Goal: Book appointment/travel/reservation

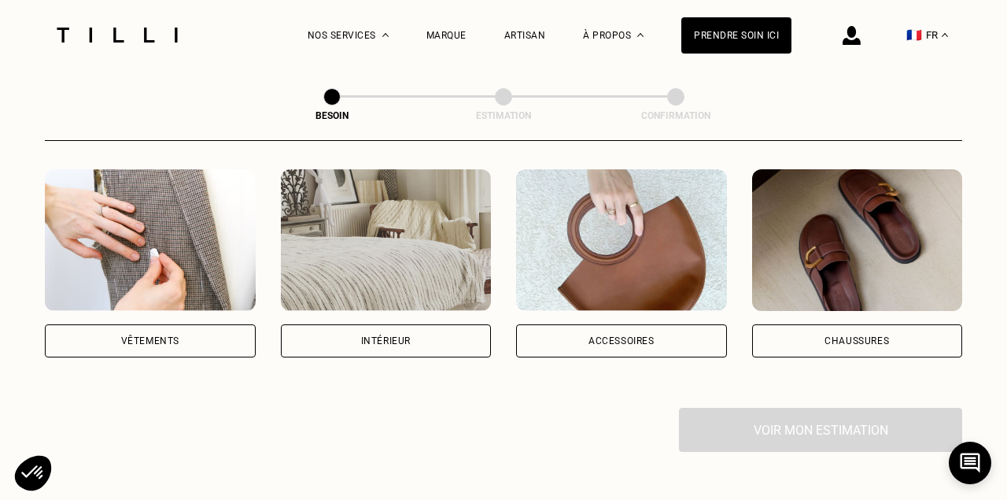
scroll to position [314, 0]
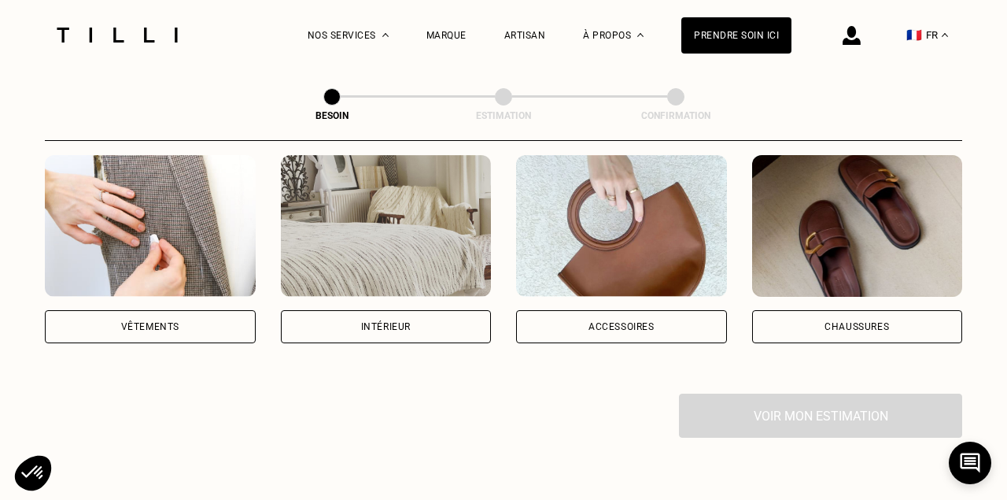
click at [153, 322] on div "Vêtements" at bounding box center [150, 326] width 58 height 9
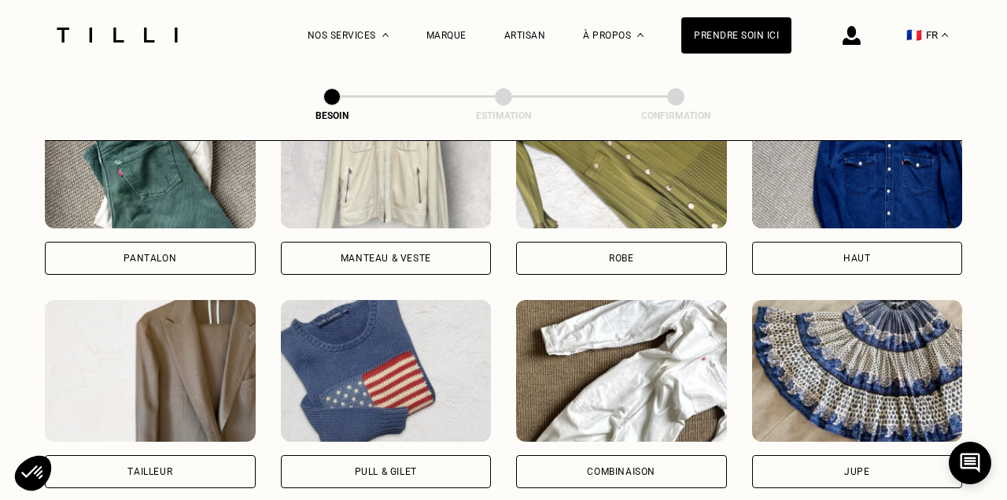
scroll to position [821, 0]
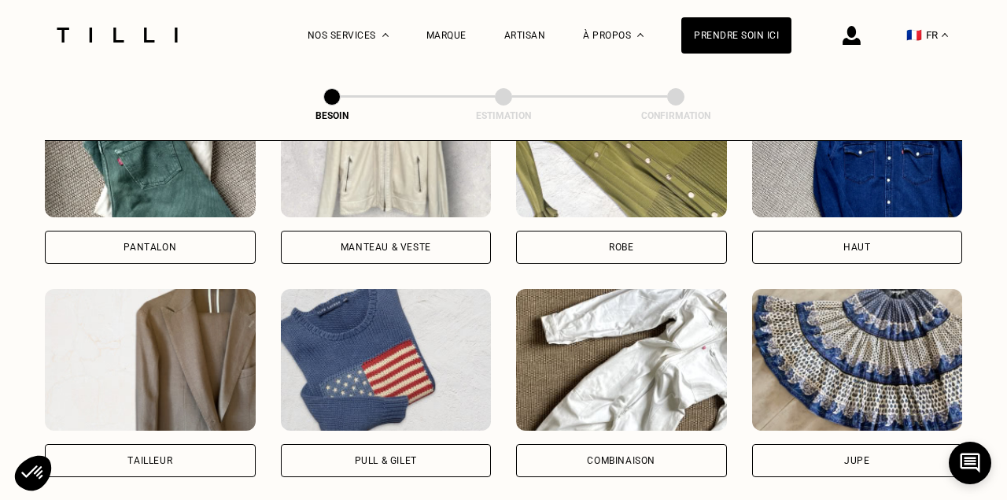
click at [623, 242] on div "Robe" at bounding box center [621, 246] width 24 height 9
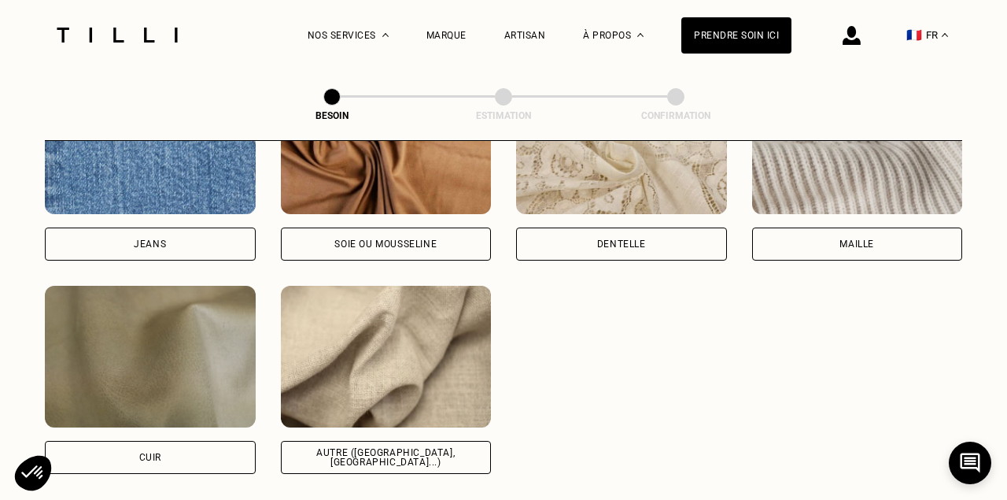
scroll to position [1777, 0]
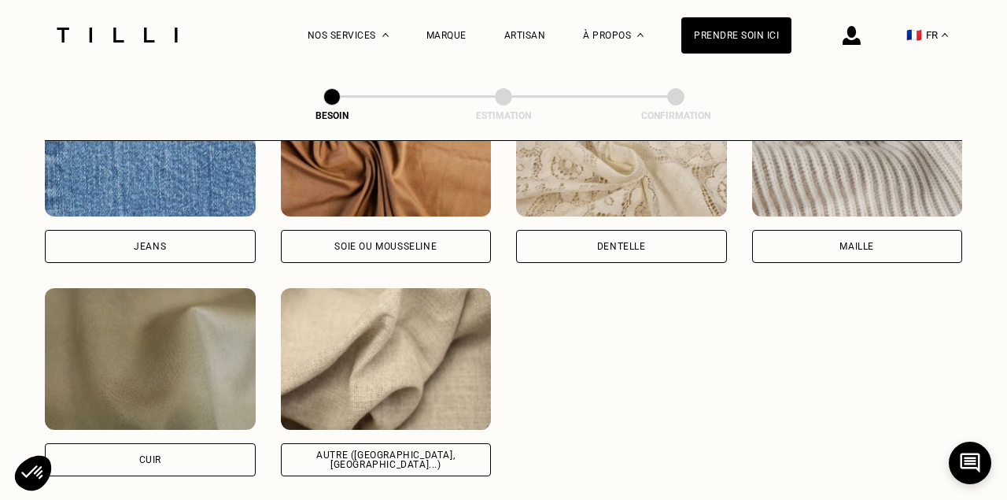
click at [408, 450] on div "Autre ([GEOGRAPHIC_DATA], [GEOGRAPHIC_DATA]...)" at bounding box center [386, 459] width 184 height 19
select select "FR"
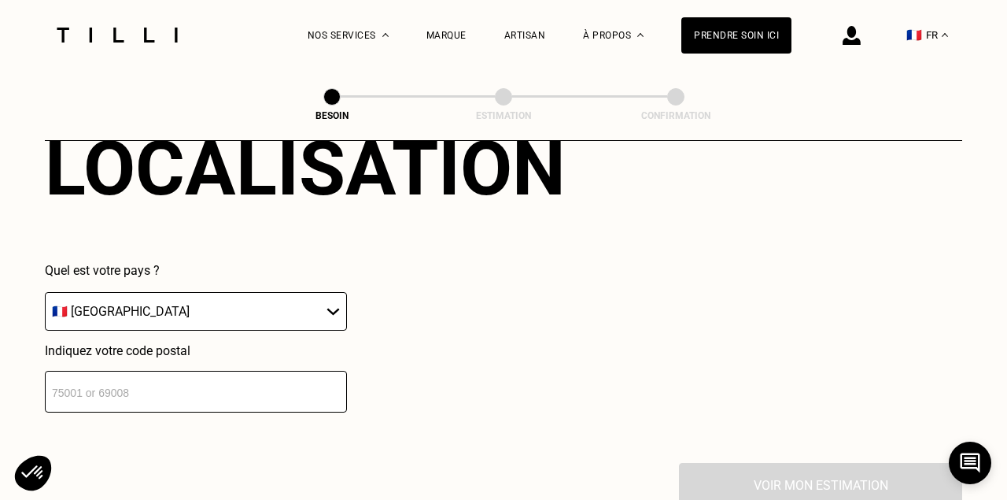
scroll to position [2230, 0]
click at [333, 291] on select "🇩🇪 [GEOGRAPHIC_DATA] 🇦🇹 [GEOGRAPHIC_DATA] 🇧🇪 [GEOGRAPHIC_DATA] 🇧🇬 Bulgarie 🇨🇾 C…" at bounding box center [196, 310] width 302 height 39
click at [175, 370] on input "number" at bounding box center [196, 391] width 302 height 42
type input "94130"
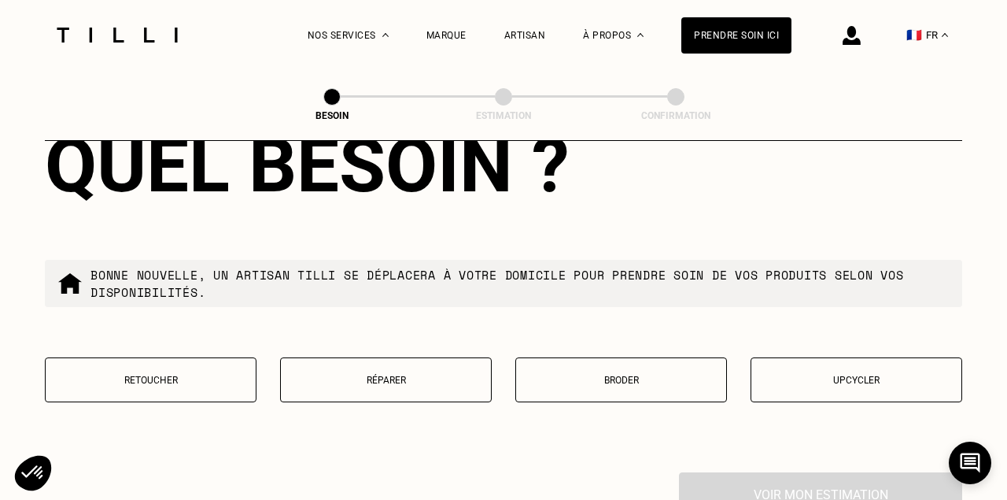
scroll to position [2631, 0]
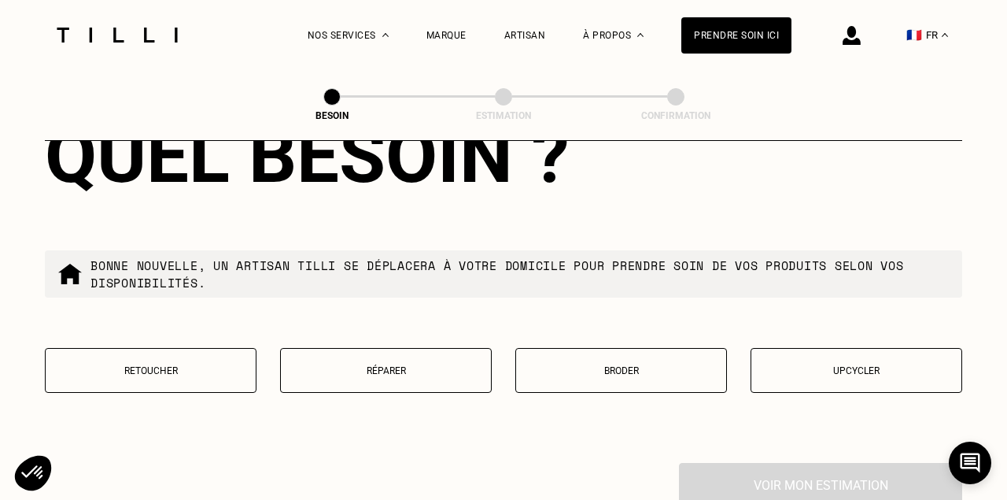
click at [165, 365] on p "Retoucher" at bounding box center [150, 370] width 194 height 11
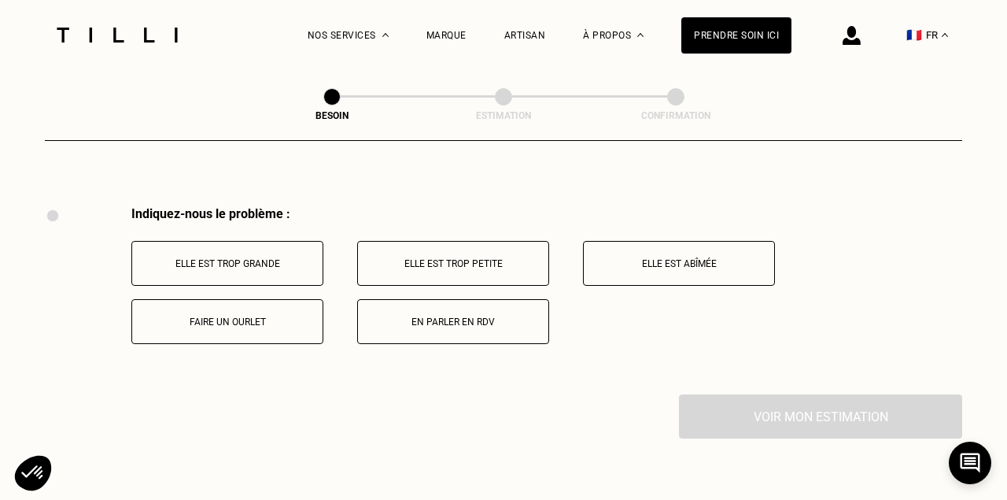
scroll to position [2862, 0]
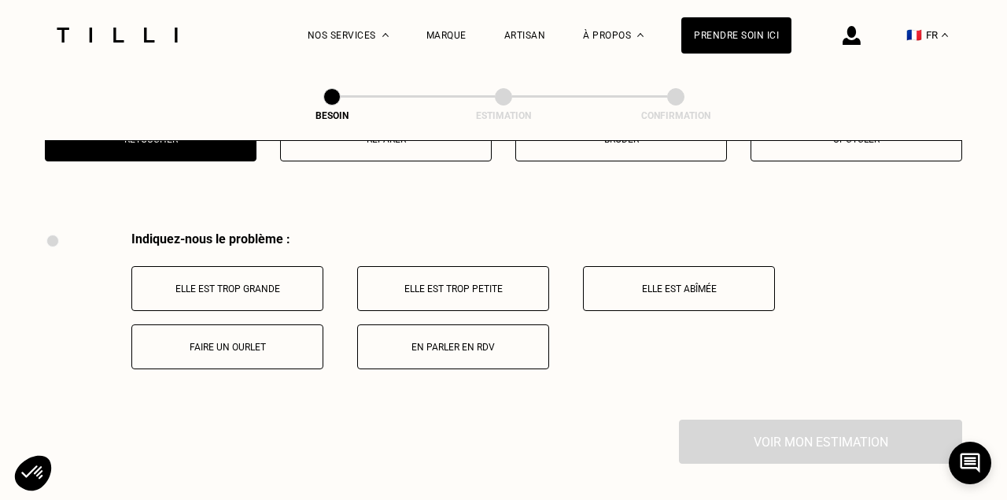
click at [231, 283] on p "Elle est trop grande" at bounding box center [227, 288] width 175 height 11
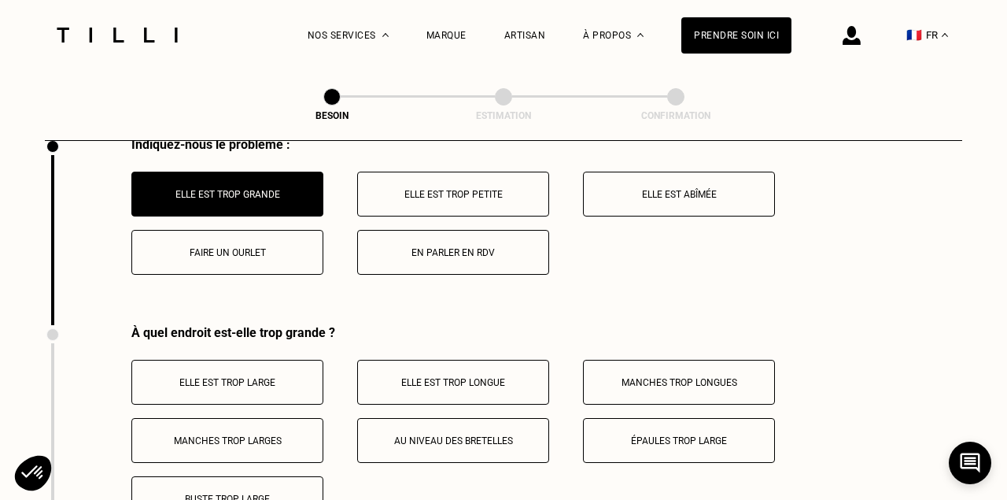
scroll to position [2954, 0]
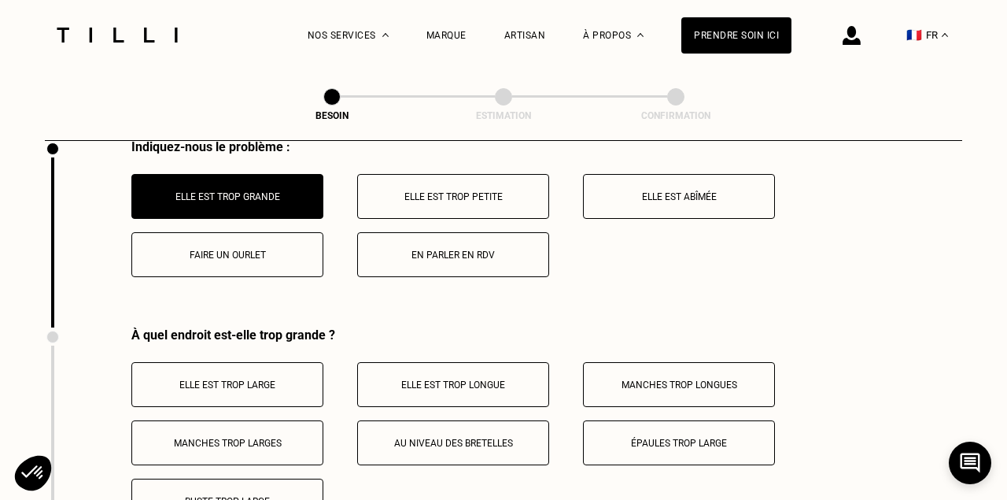
click at [426, 191] on p "Elle est trop petite" at bounding box center [453, 196] width 175 height 11
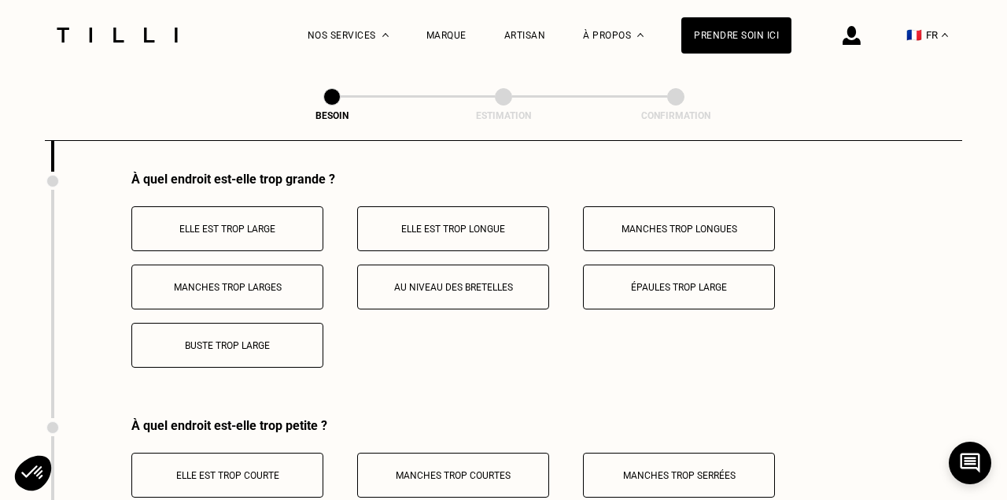
scroll to position [3107, 0]
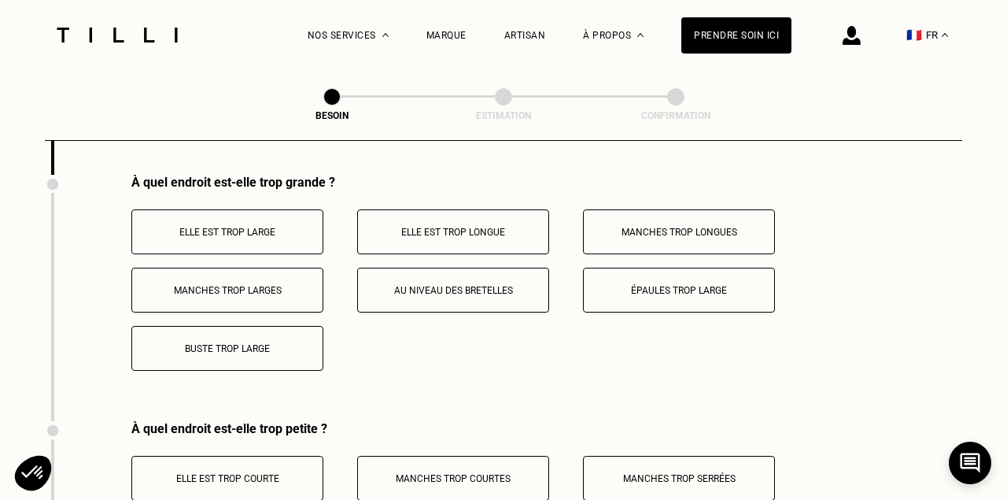
click at [669, 285] on p "Épaules trop large" at bounding box center [679, 290] width 175 height 11
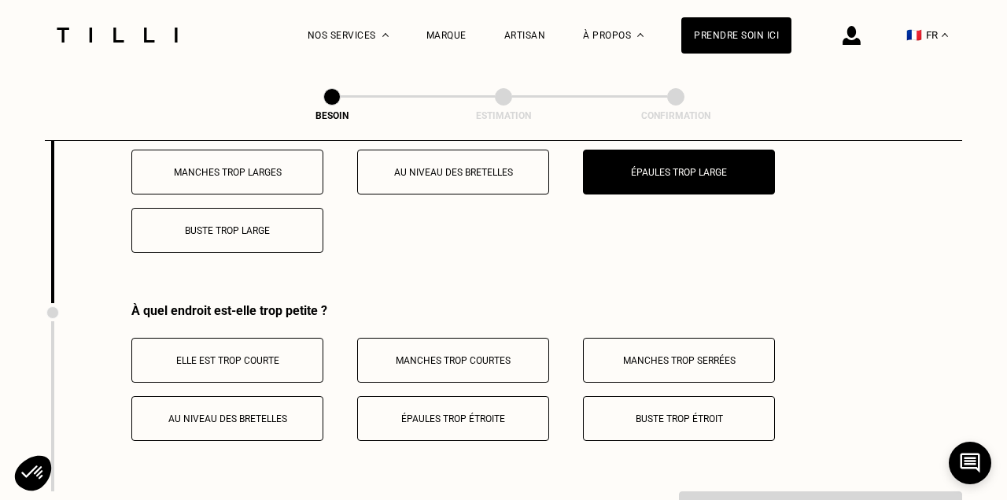
scroll to position [3240, 0]
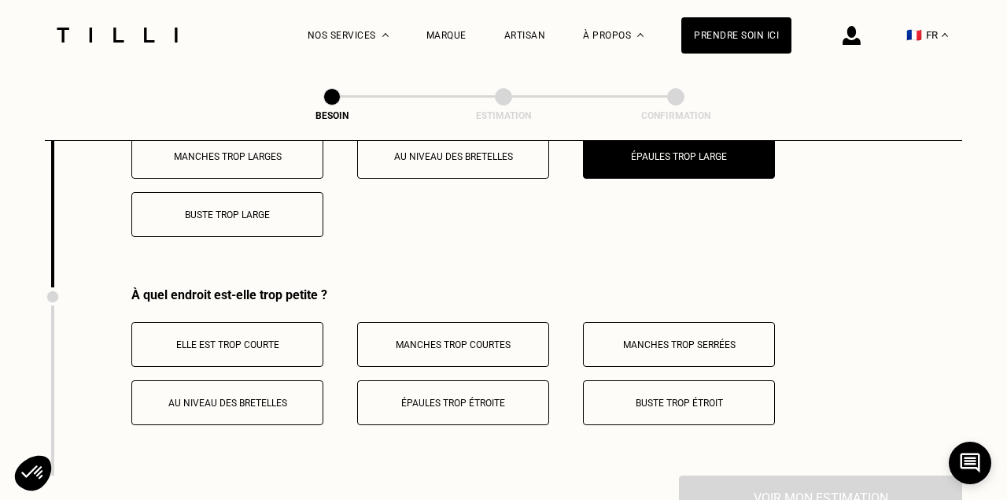
click at [654, 397] on p "Buste trop étroit" at bounding box center [679, 402] width 175 height 11
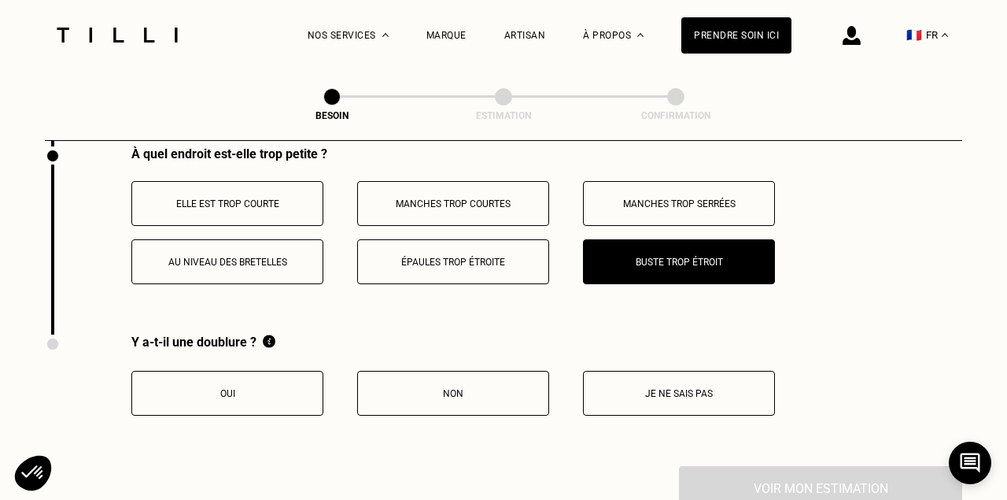
scroll to position [3382, 0]
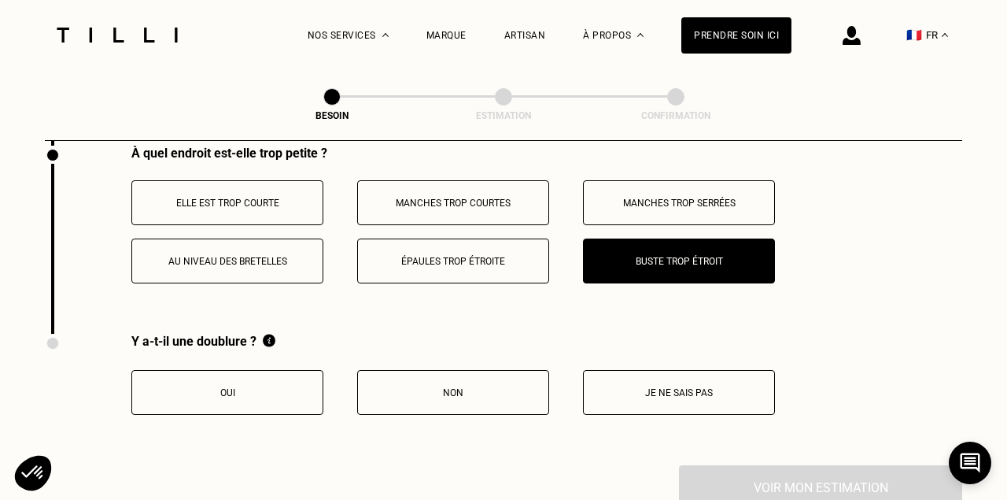
click at [258, 370] on button "Oui" at bounding box center [227, 392] width 192 height 45
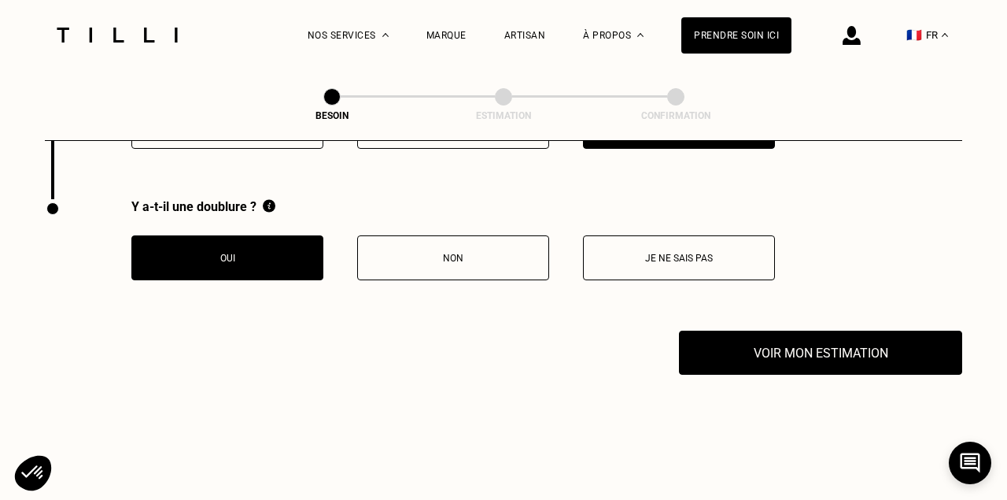
scroll to position [3525, 0]
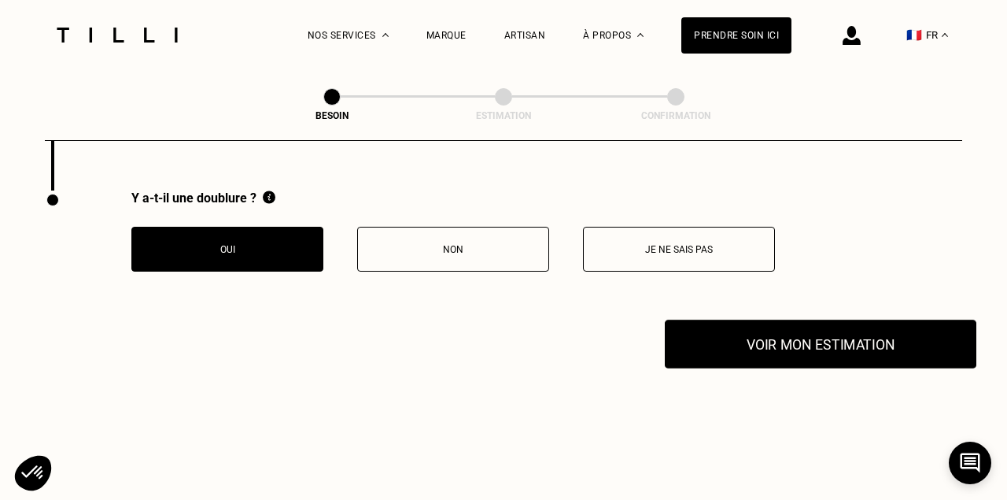
click at [806, 324] on button "Voir mon estimation" at bounding box center [821, 343] width 312 height 49
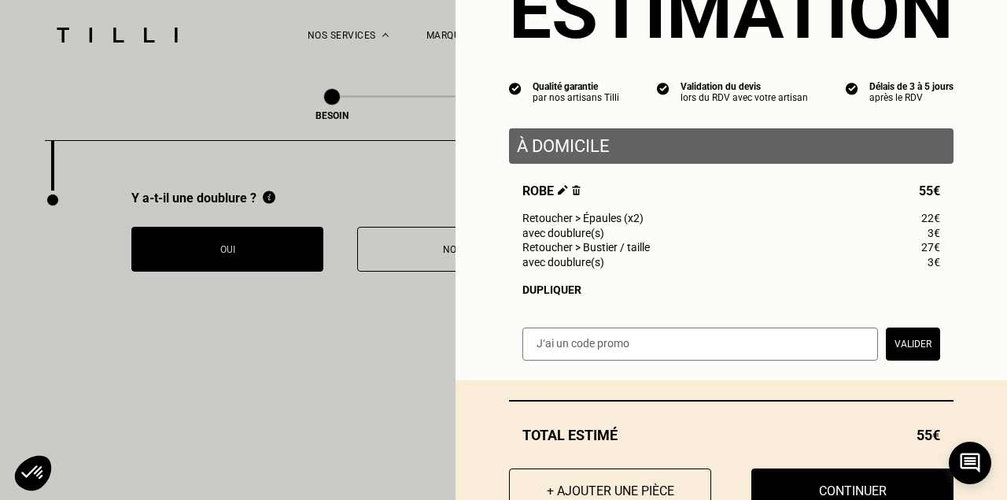
scroll to position [135, 0]
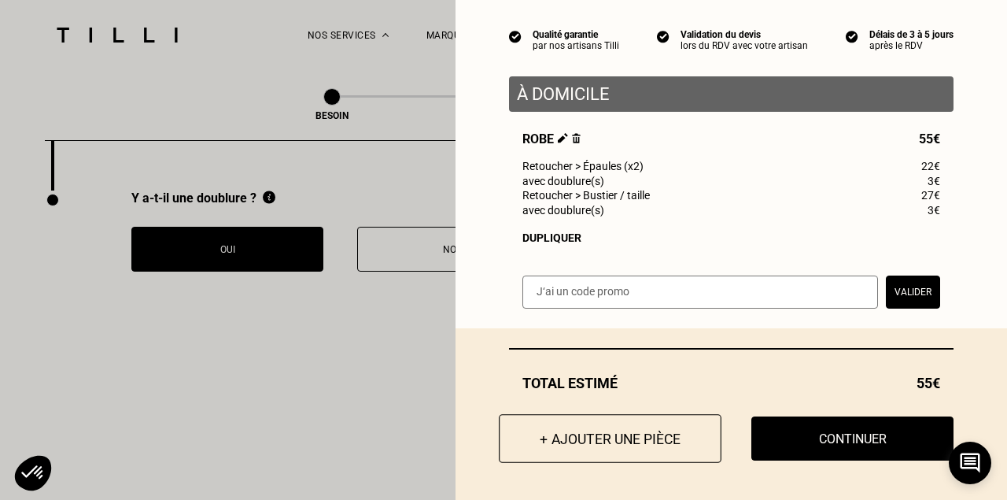
click at [625, 436] on button "+ Ajouter une pièce" at bounding box center [610, 438] width 223 height 49
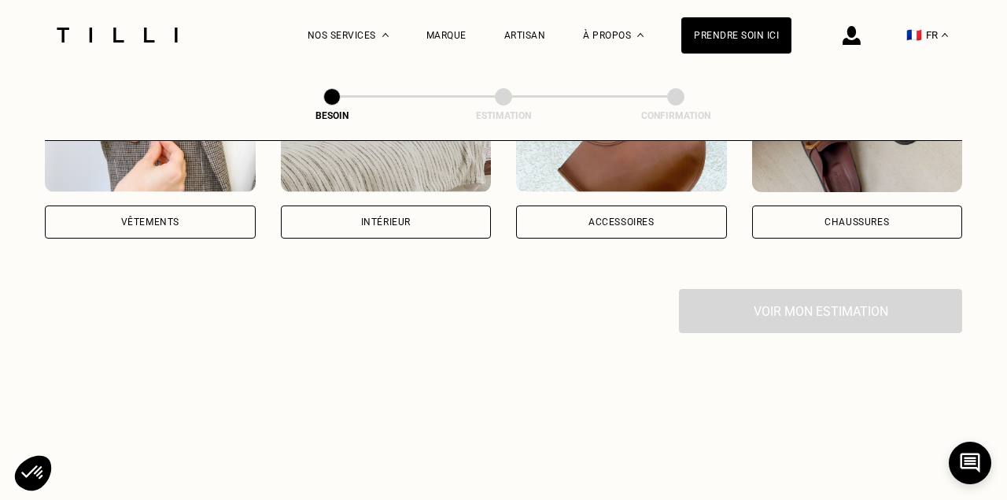
scroll to position [433, 0]
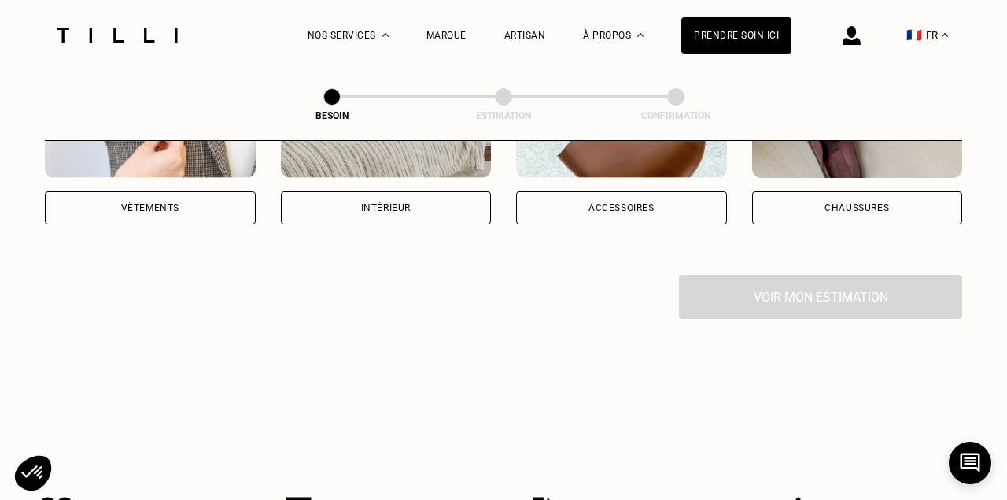
click at [192, 191] on div "Vêtements" at bounding box center [150, 207] width 211 height 33
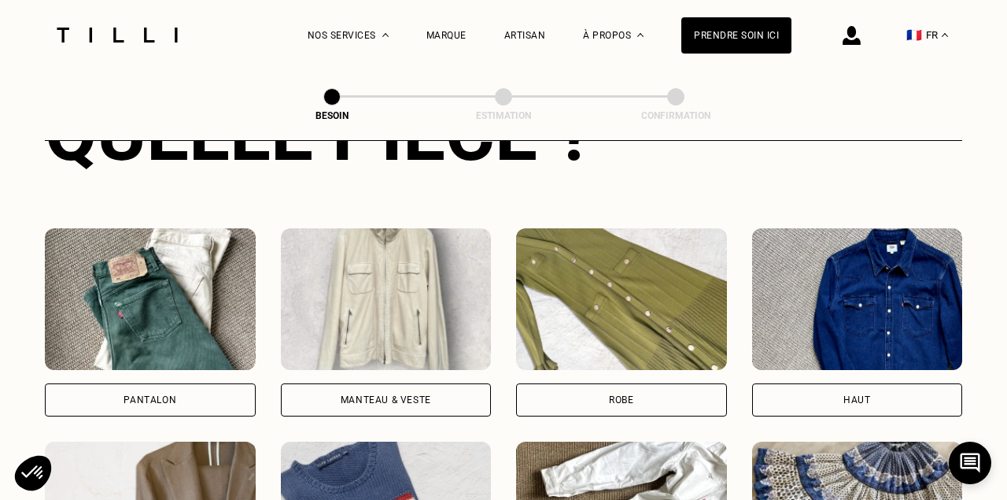
scroll to position [678, 0]
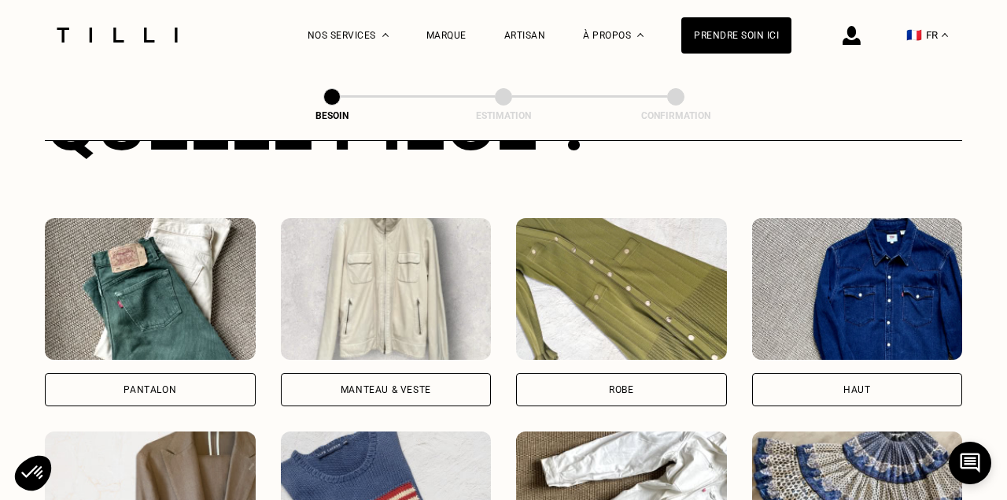
click at [622, 385] on div "Robe" at bounding box center [621, 389] width 24 height 9
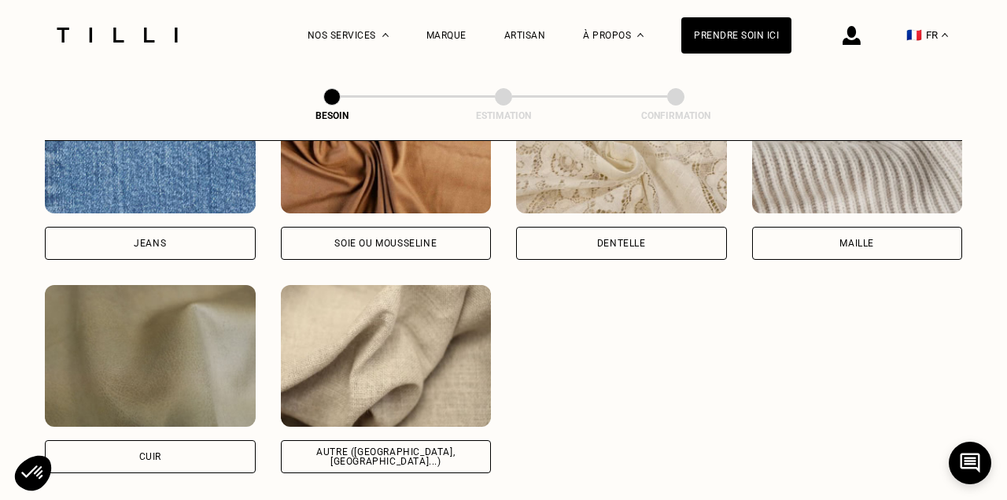
scroll to position [1825, 0]
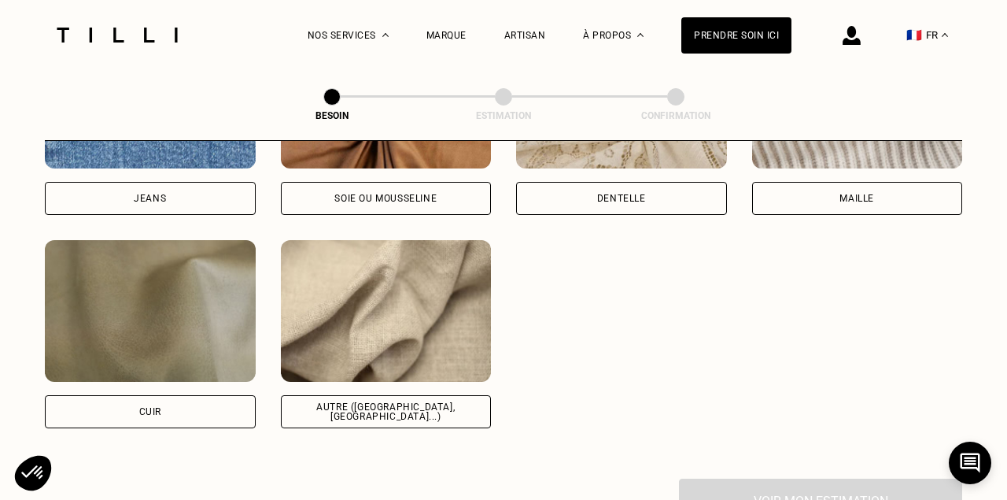
click at [419, 319] on img at bounding box center [386, 311] width 211 height 142
select select "FR"
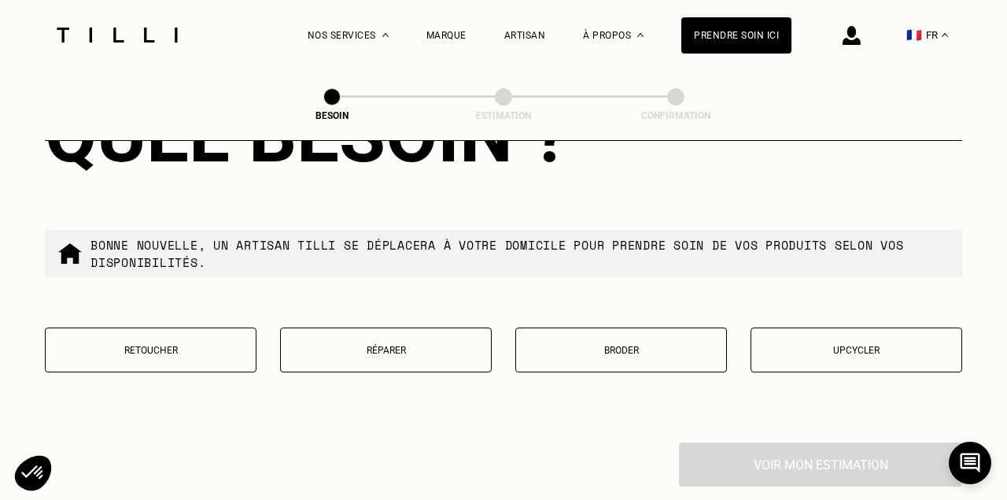
scroll to position [2681, 0]
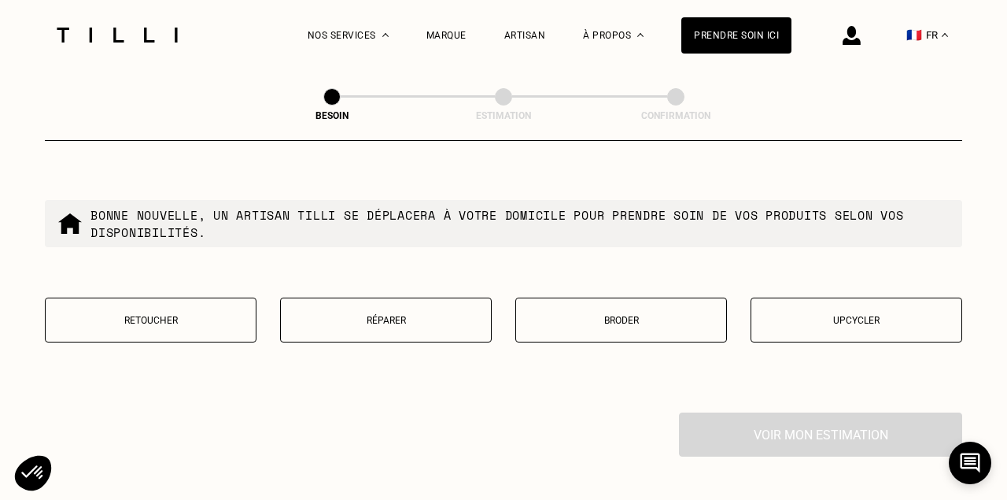
click at [207, 297] on button "Retoucher" at bounding box center [151, 319] width 212 height 45
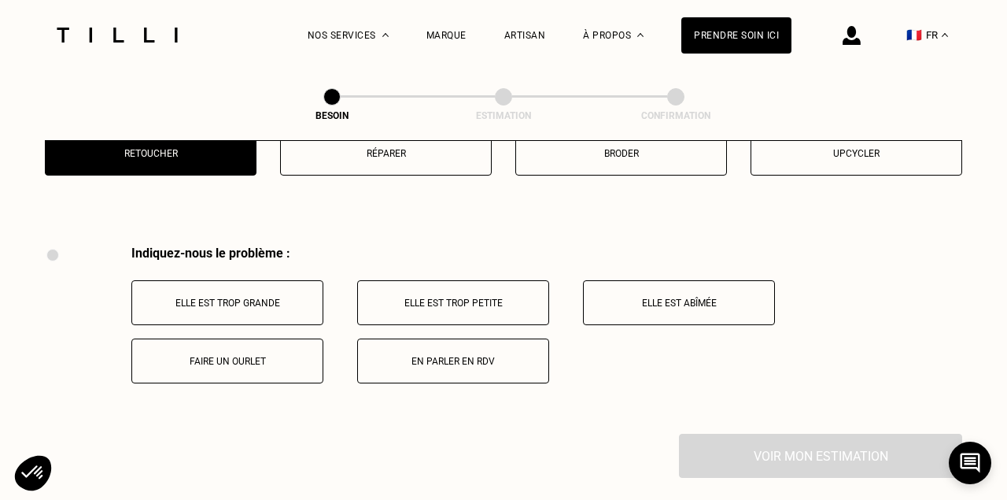
scroll to position [2898, 0]
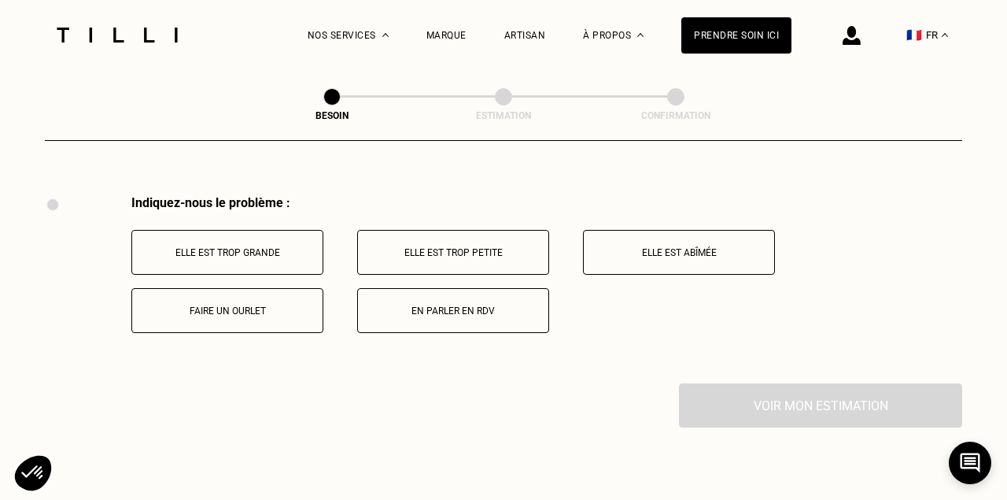
click at [421, 247] on p "Elle est trop petite" at bounding box center [453, 252] width 175 height 11
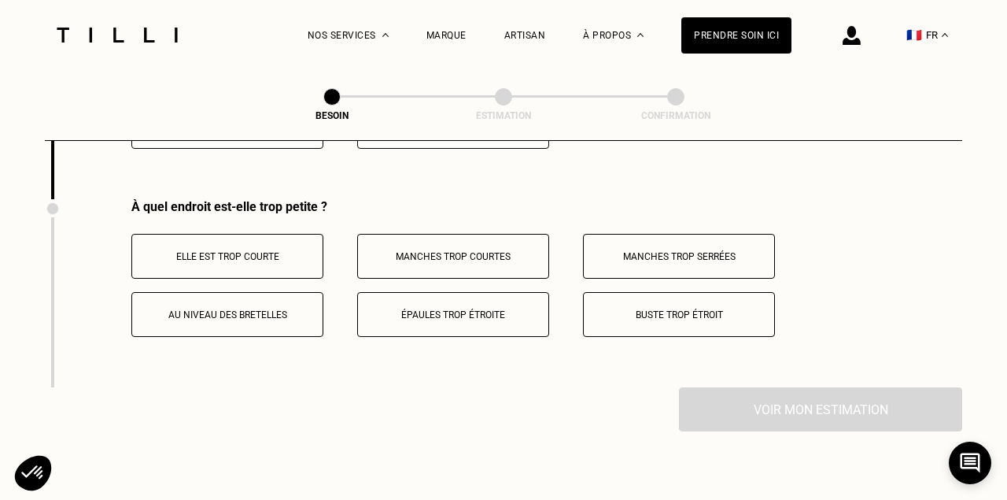
scroll to position [3086, 0]
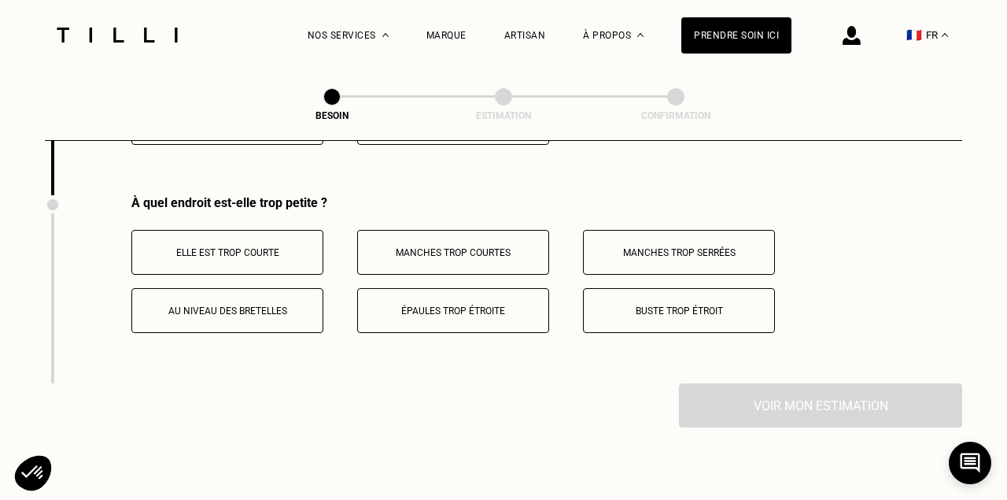
click at [642, 247] on p "Manches trop serrées" at bounding box center [679, 252] width 175 height 11
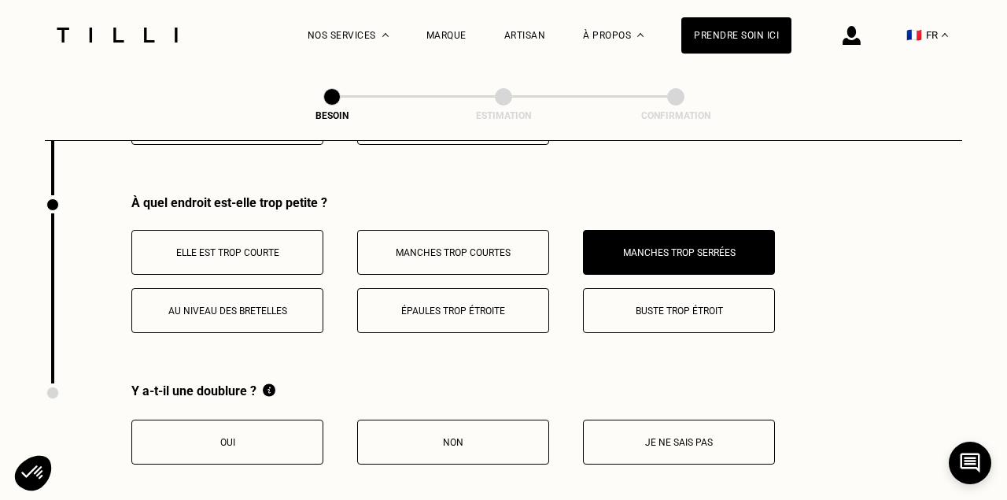
scroll to position [3087, 0]
click at [422, 436] on p "Non" at bounding box center [453, 441] width 175 height 11
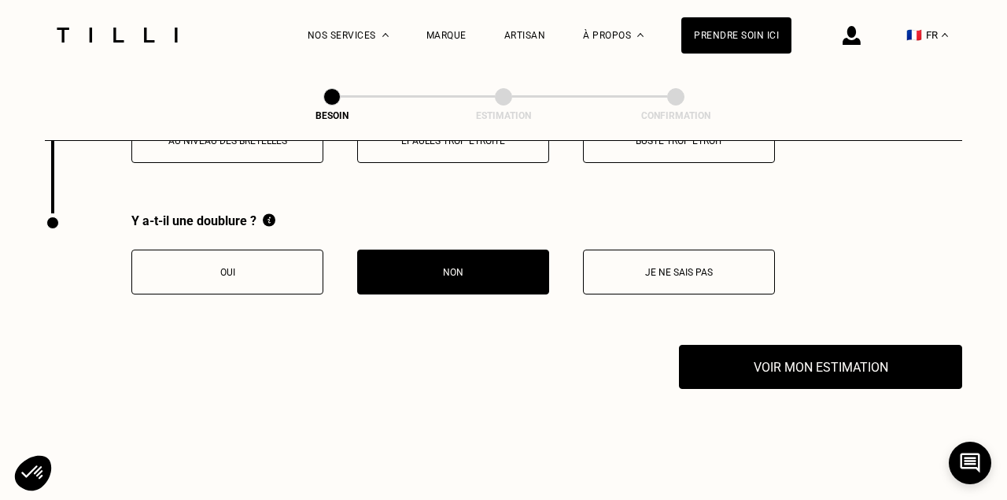
scroll to position [3264, 0]
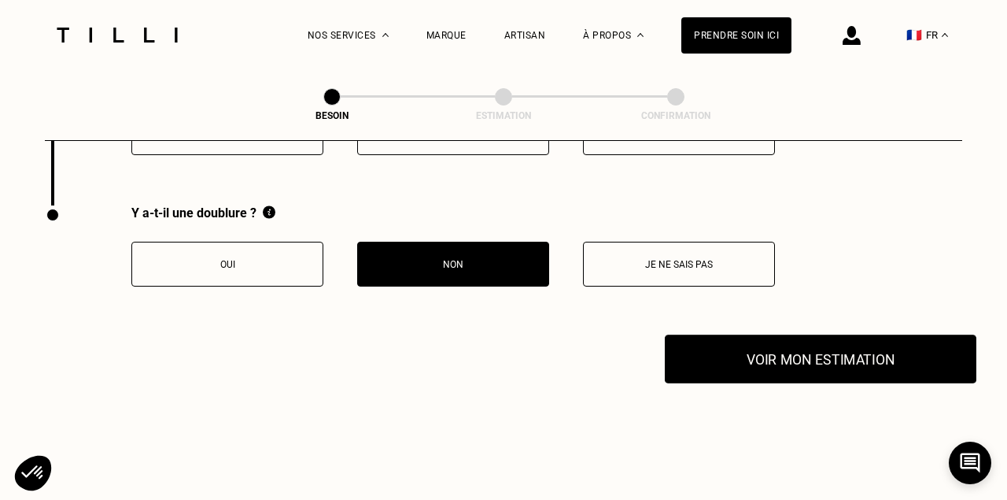
click at [825, 337] on button "Voir mon estimation" at bounding box center [821, 358] width 312 height 49
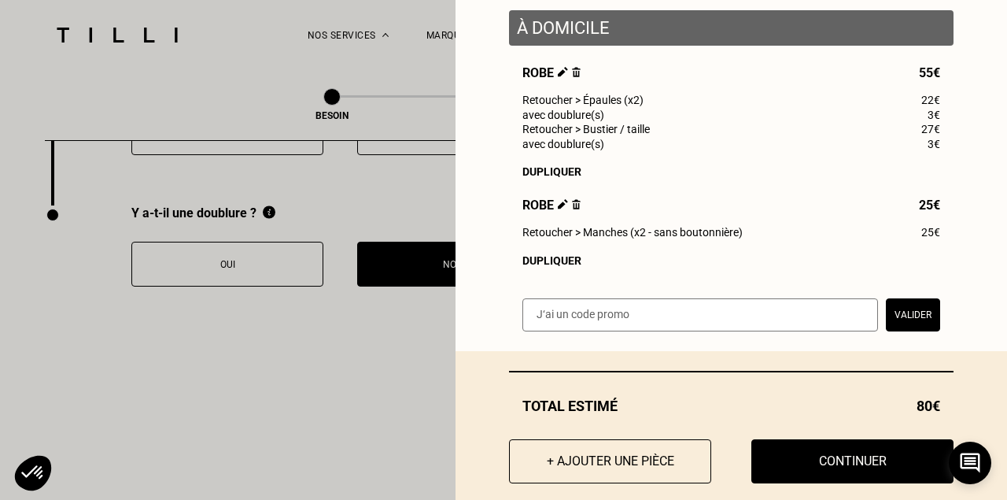
scroll to position [223, 0]
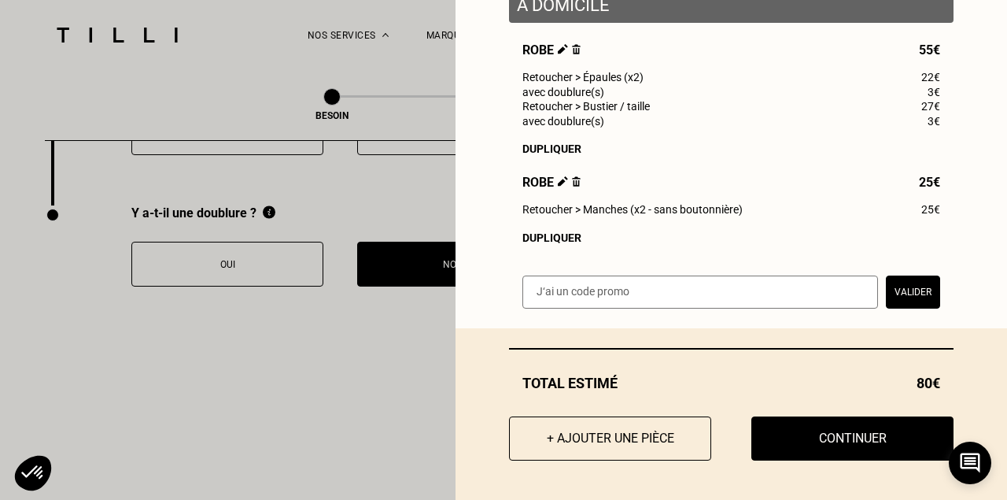
click at [914, 289] on button "Valider" at bounding box center [913, 291] width 54 height 33
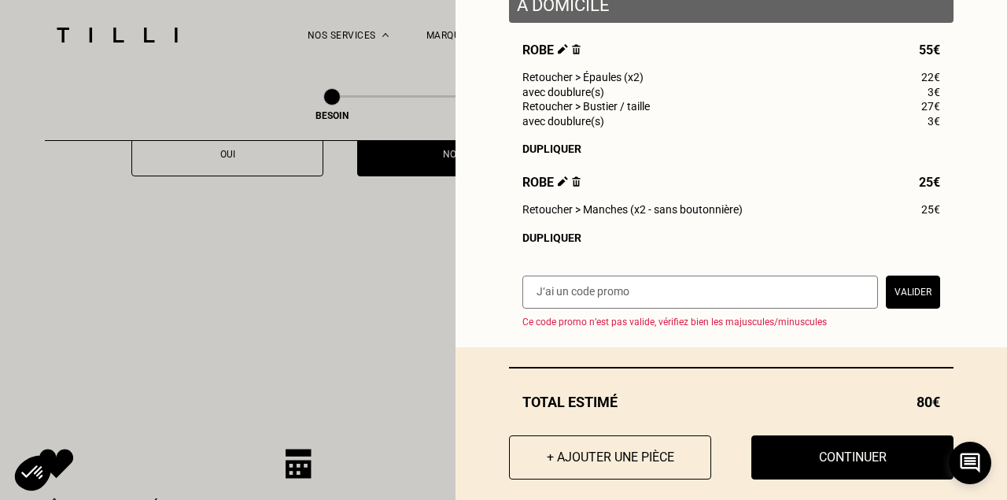
scroll to position [3384, 0]
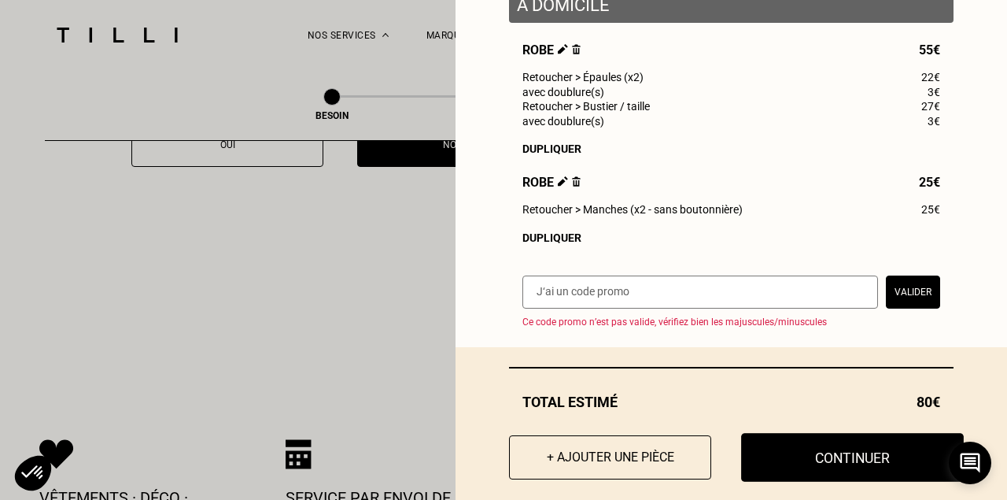
click at [845, 448] on button "Continuer" at bounding box center [852, 457] width 223 height 49
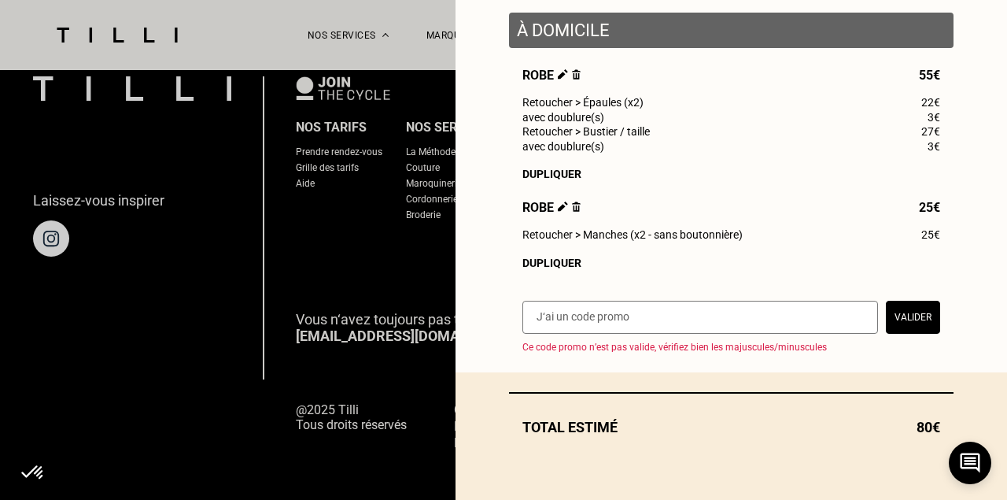
scroll to position [198, 0]
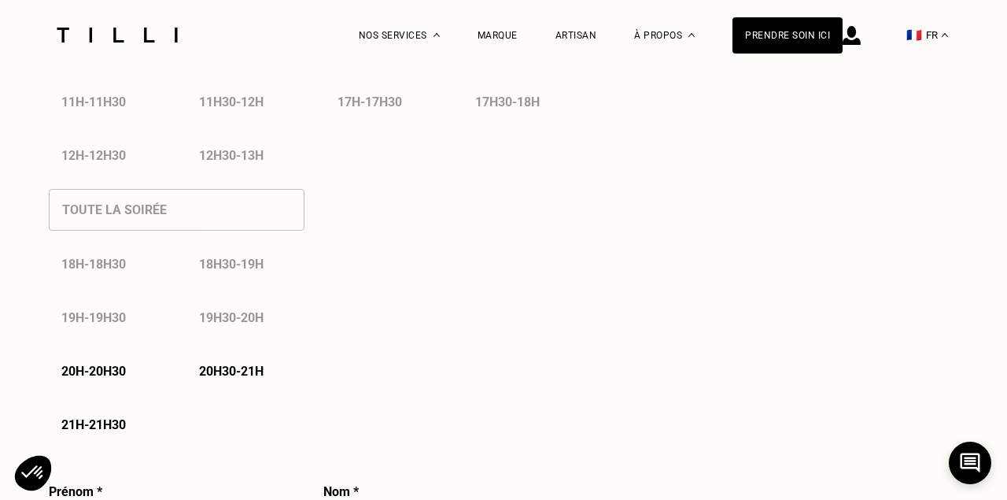
select select "FR"
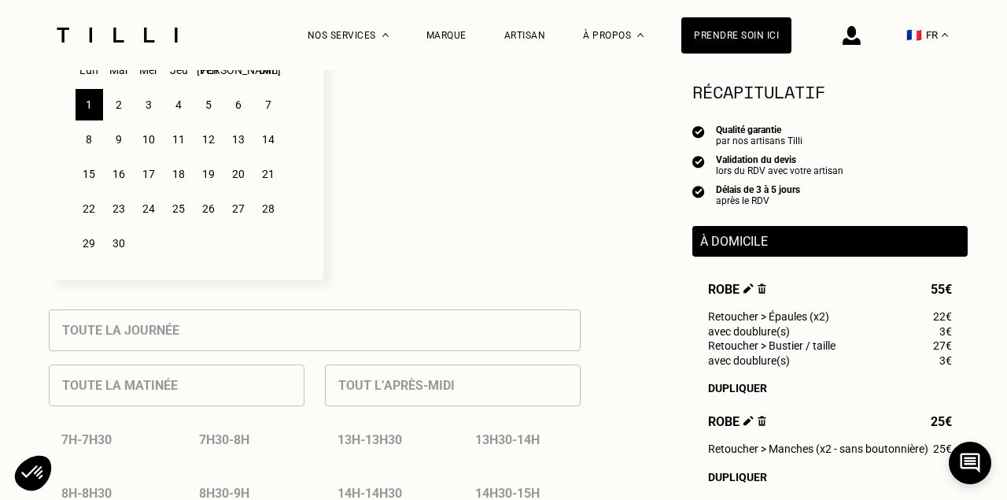
scroll to position [457, 0]
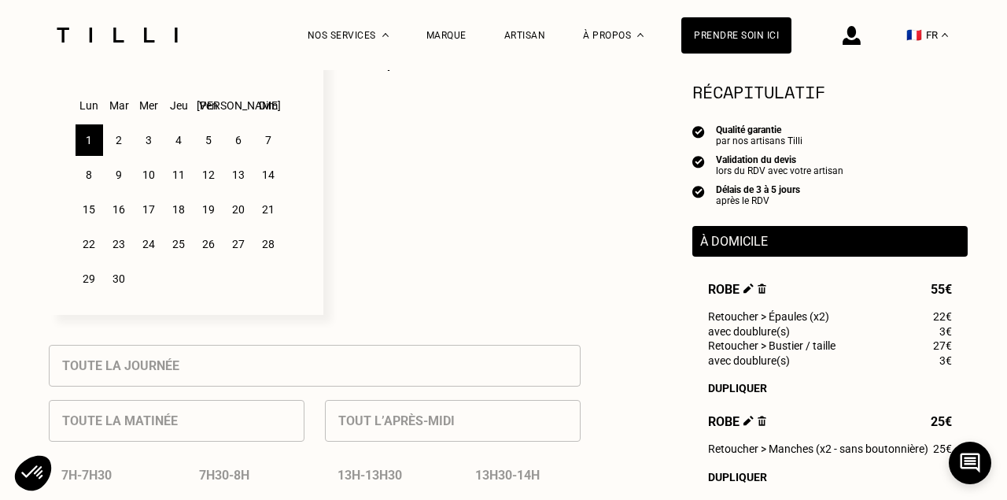
click at [119, 137] on div "2" at bounding box center [119, 139] width 28 height 31
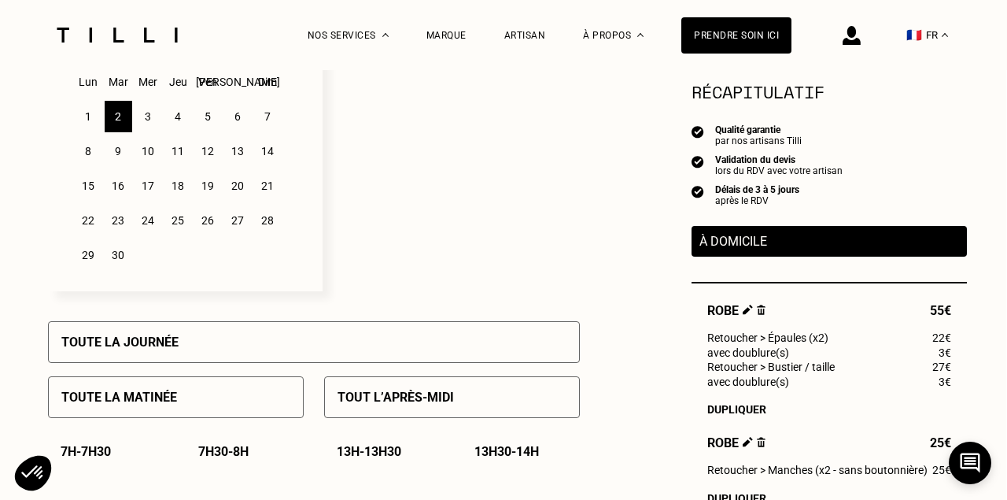
scroll to position [473, 1]
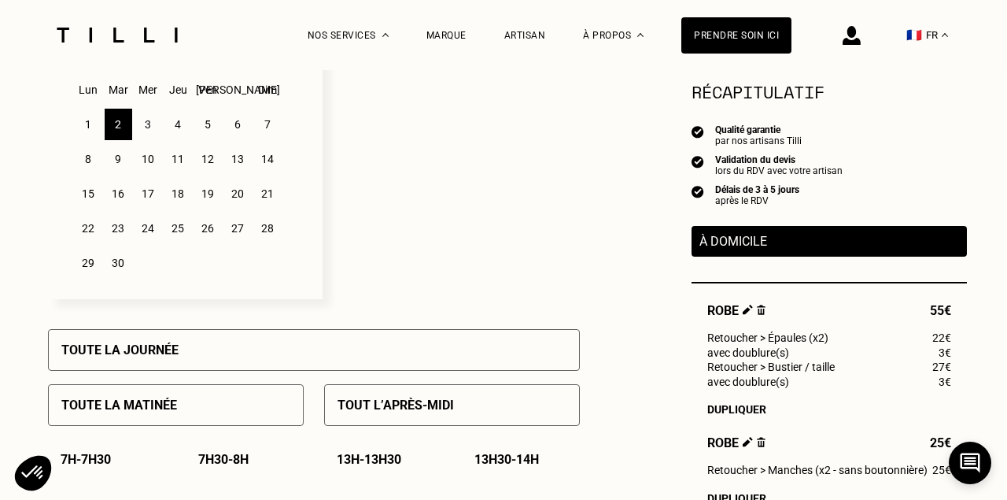
click at [87, 122] on div "1" at bounding box center [89, 124] width 28 height 31
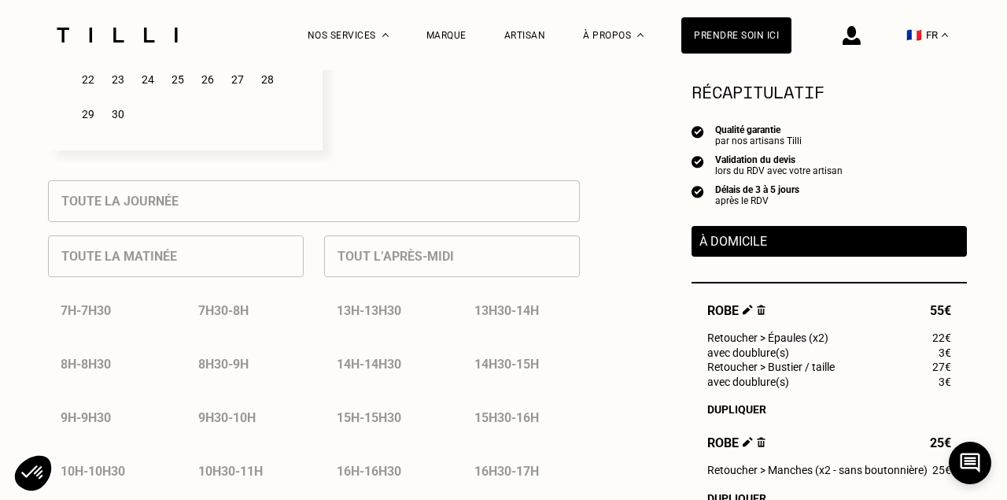
scroll to position [627, 1]
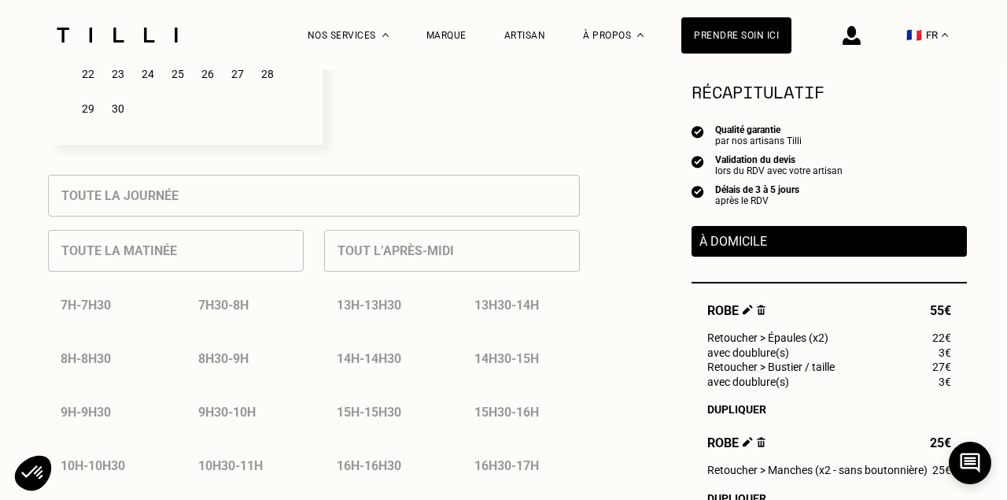
click at [393, 86] on p "Sélectionnez plusieurs dates et plusieurs créneaux pour obtenir un rendez vous …" at bounding box center [451, 1] width 257 height 288
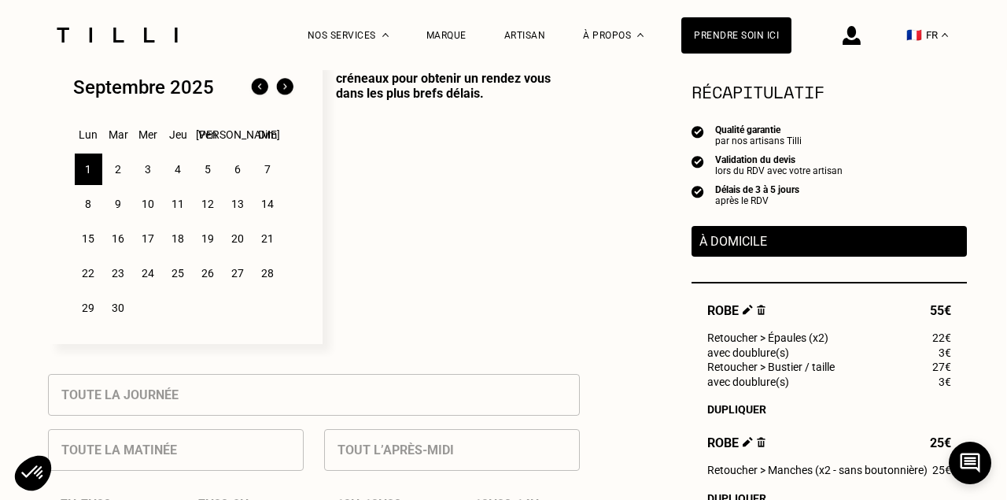
scroll to position [410, 1]
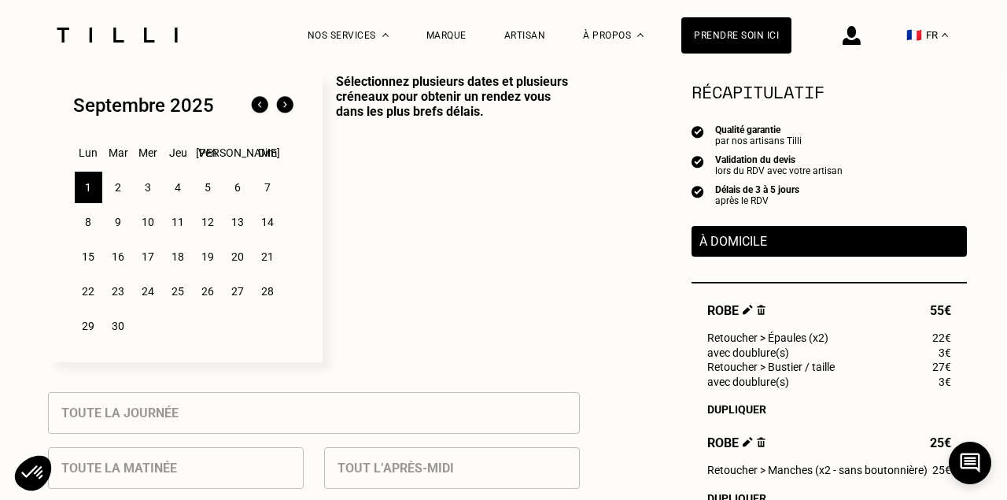
click at [116, 183] on div "2" at bounding box center [119, 187] width 28 height 31
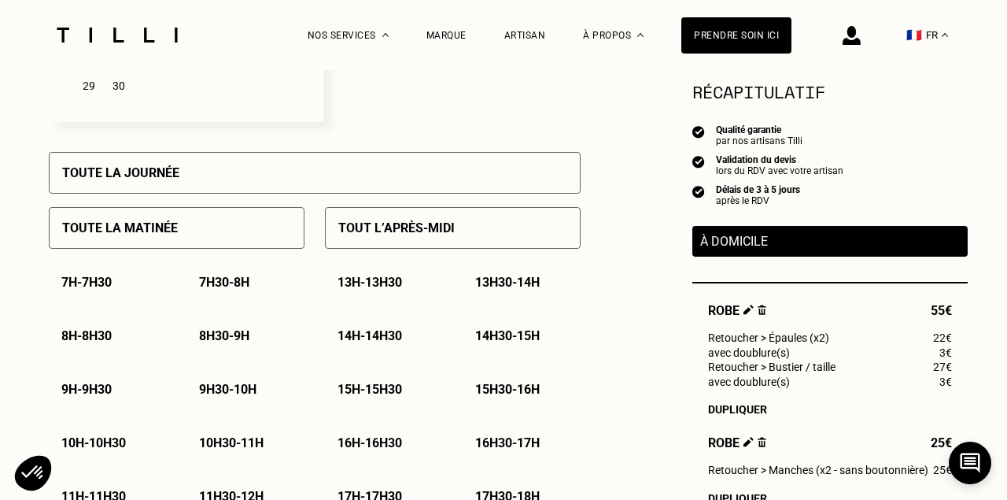
scroll to position [732, 0]
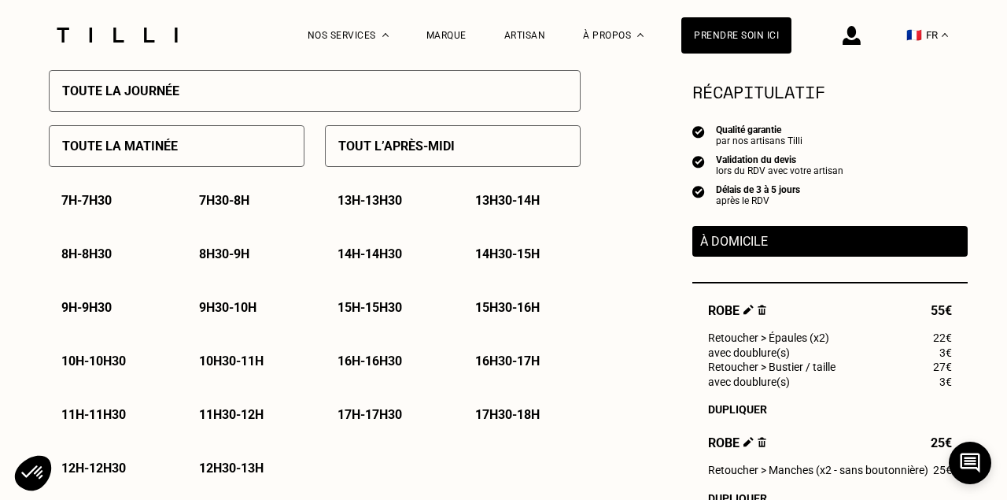
click at [155, 145] on p "Toute la matinée" at bounding box center [120, 145] width 116 height 15
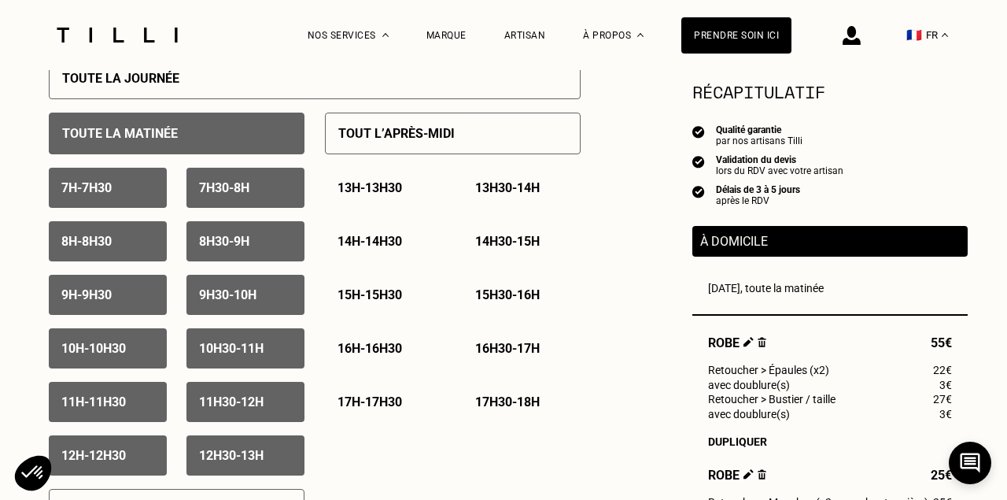
scroll to position [743, 0]
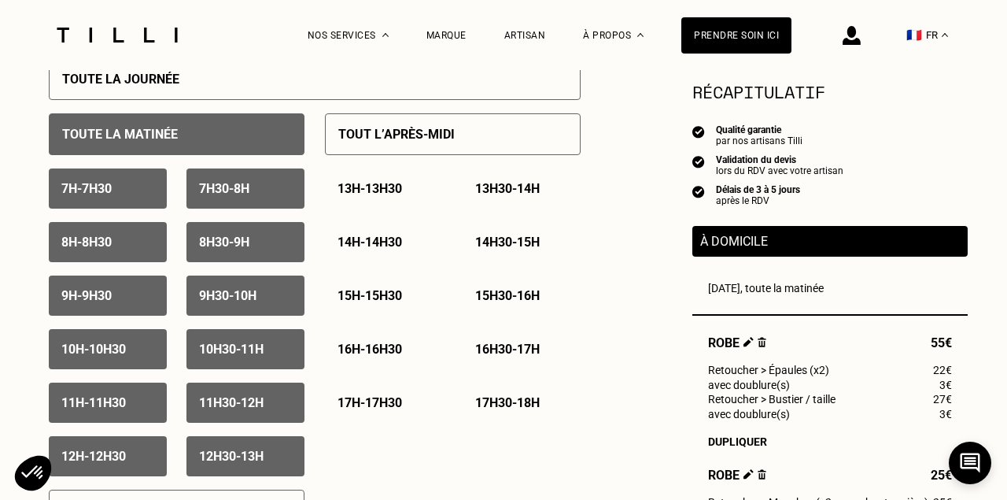
click at [112, 296] on p "9h - 9h30" at bounding box center [86, 295] width 50 height 15
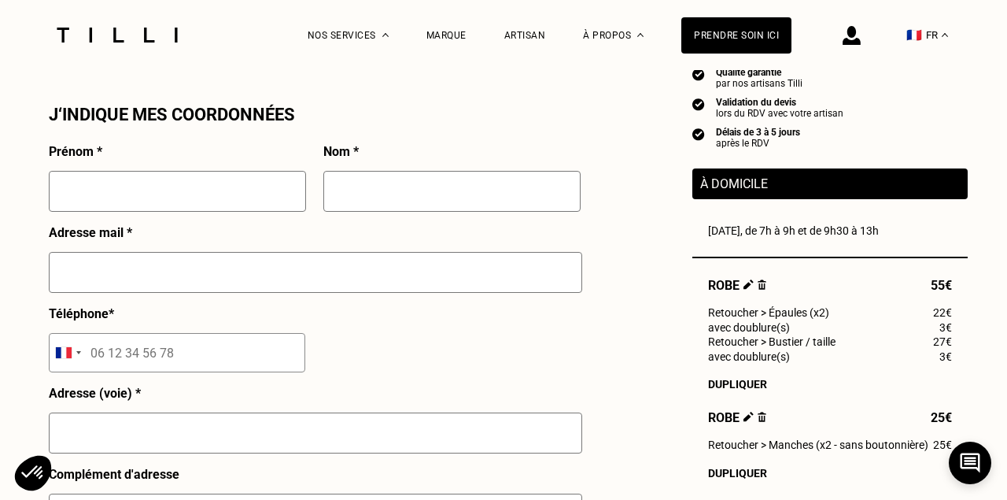
scroll to position [1422, 0]
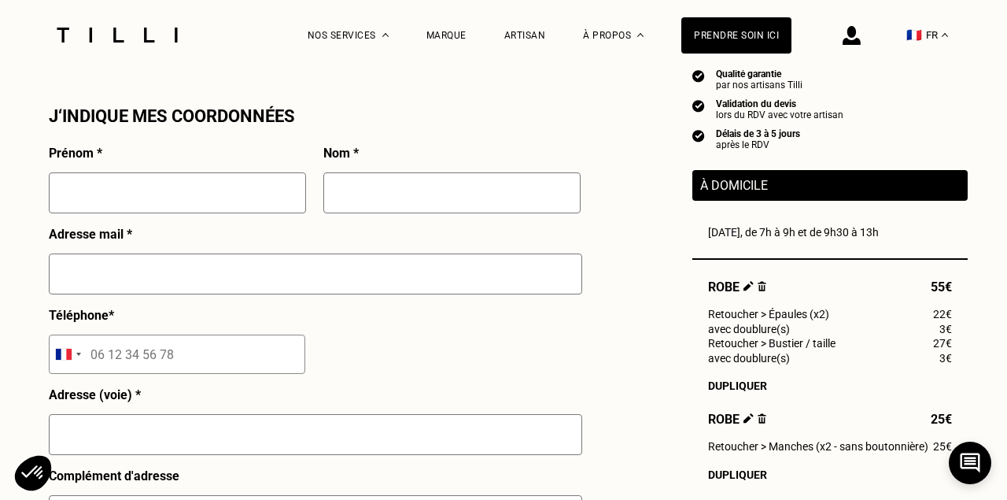
click at [208, 205] on input "text" at bounding box center [177, 192] width 257 height 41
type input "Annick"
type input "Malagnoux"
type input "[EMAIL_ADDRESS][DOMAIN_NAME]"
type input "06 86 88 06 52"
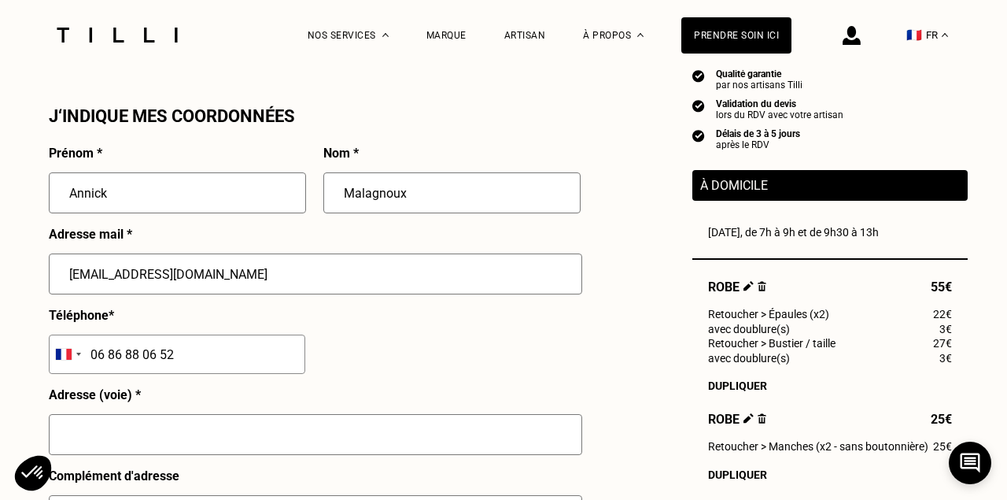
type input "[STREET_ADDRESS]"
type input "94130 Nogent sur [GEOGRAPHIC_DATA]"
type input "NOGENT SUR [GEOGRAPHIC_DATA]"
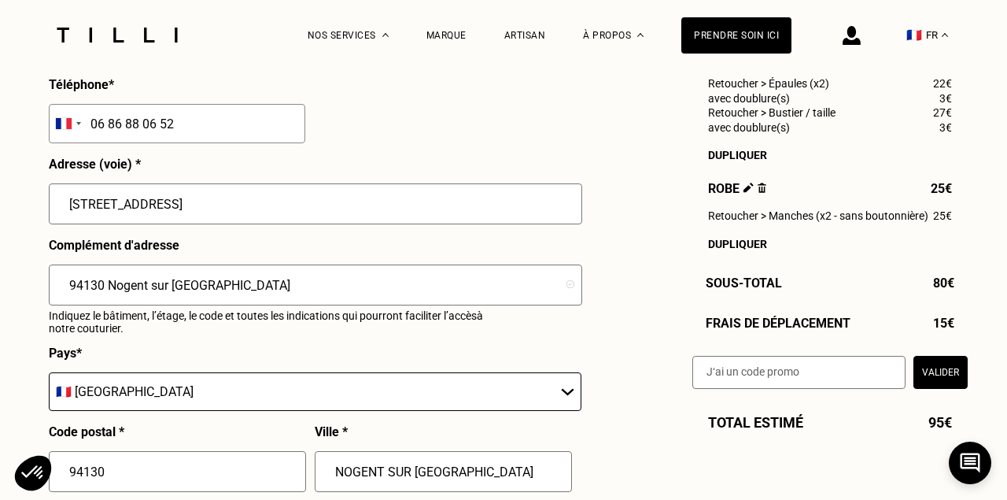
scroll to position [1651, 0]
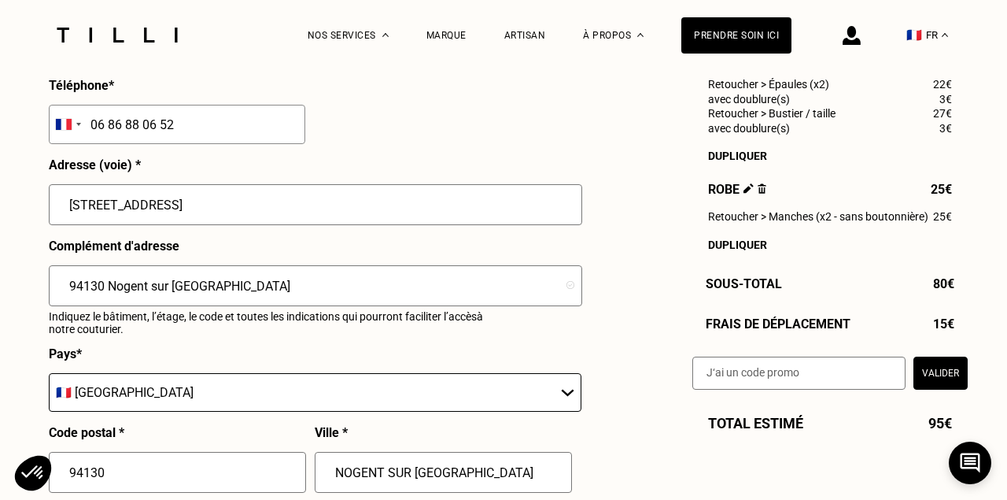
drag, startPoint x: 95, startPoint y: 282, endPoint x: 68, endPoint y: 280, distance: 27.6
click at [68, 280] on input "94130 Nogent sur [GEOGRAPHIC_DATA]" at bounding box center [315, 285] width 533 height 41
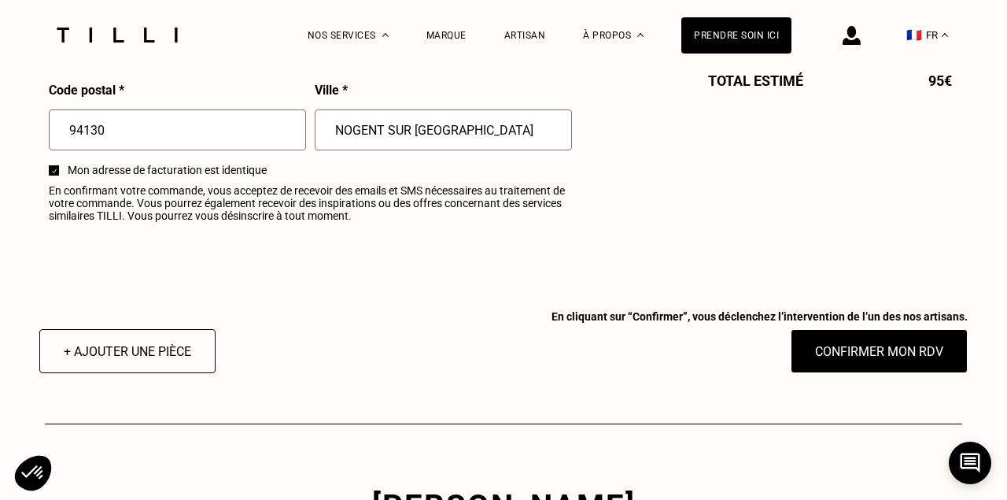
scroll to position [1993, 0]
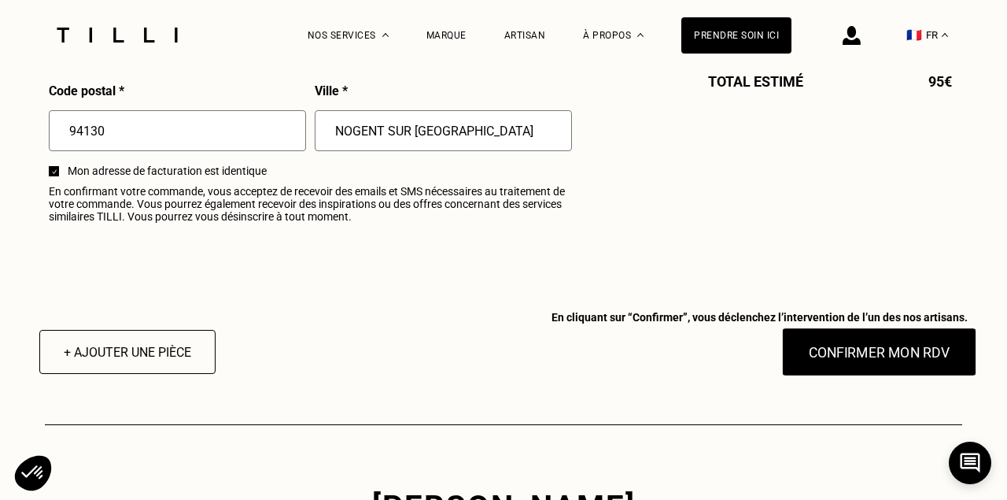
click at [839, 350] on button "Confirmer mon RDV" at bounding box center [879, 351] width 195 height 49
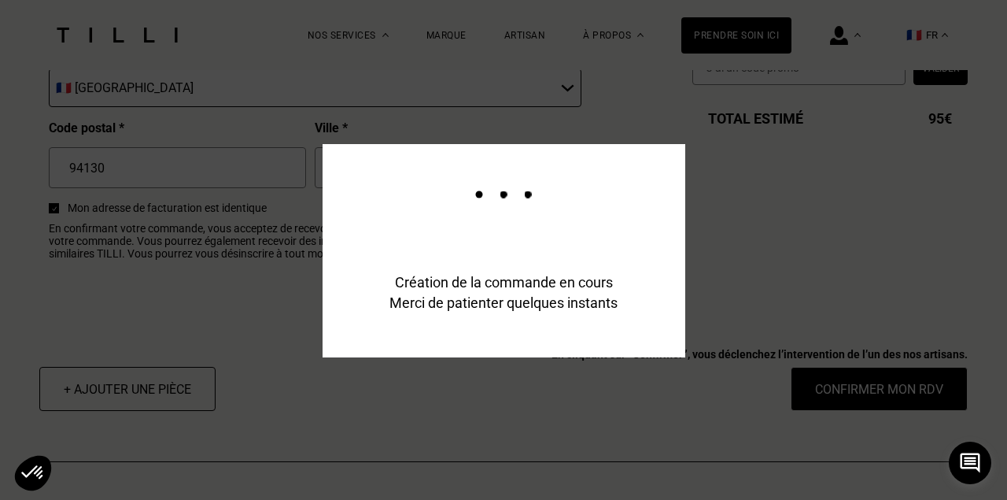
scroll to position [2030, 0]
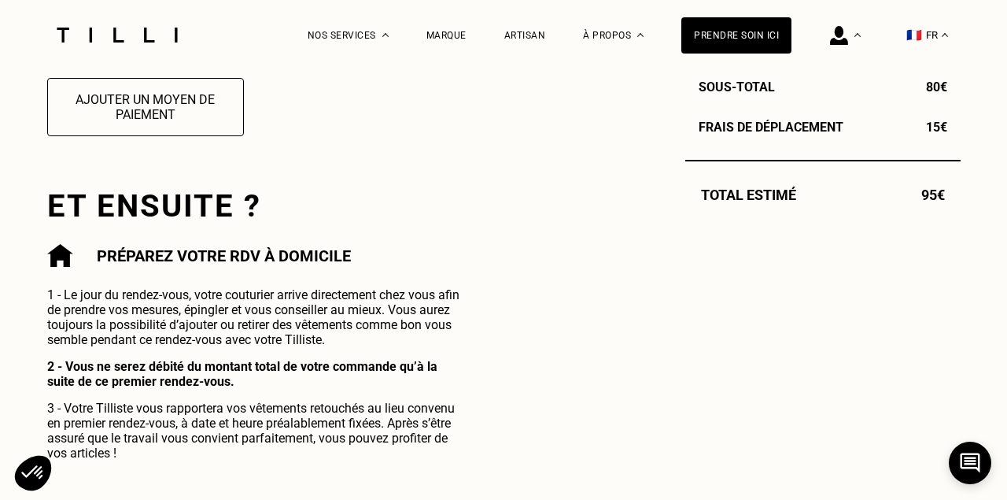
scroll to position [661, 0]
